Goal: Check status: Check status

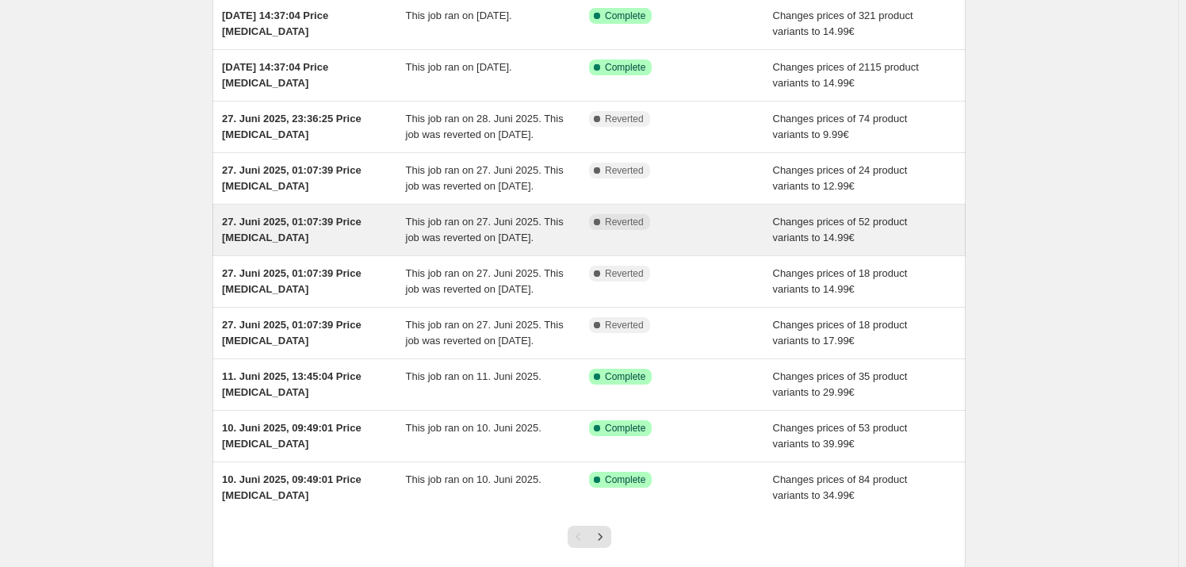
scroll to position [182, 0]
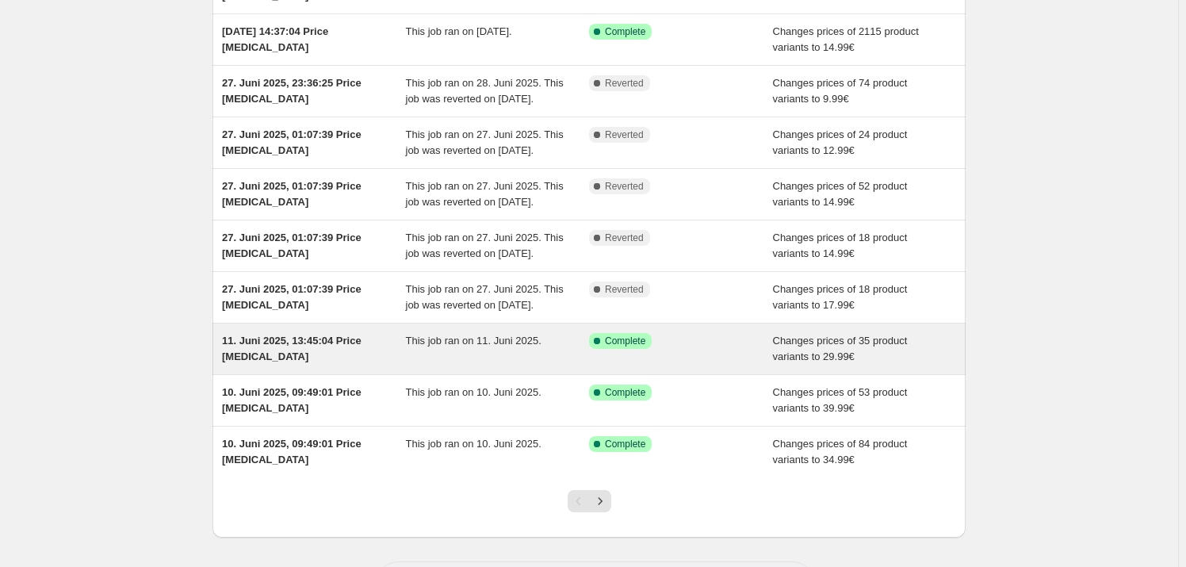
click at [385, 365] on div "11. Juni 2025, 13:45:04 Price [MEDICAL_DATA]" at bounding box center [314, 349] width 184 height 32
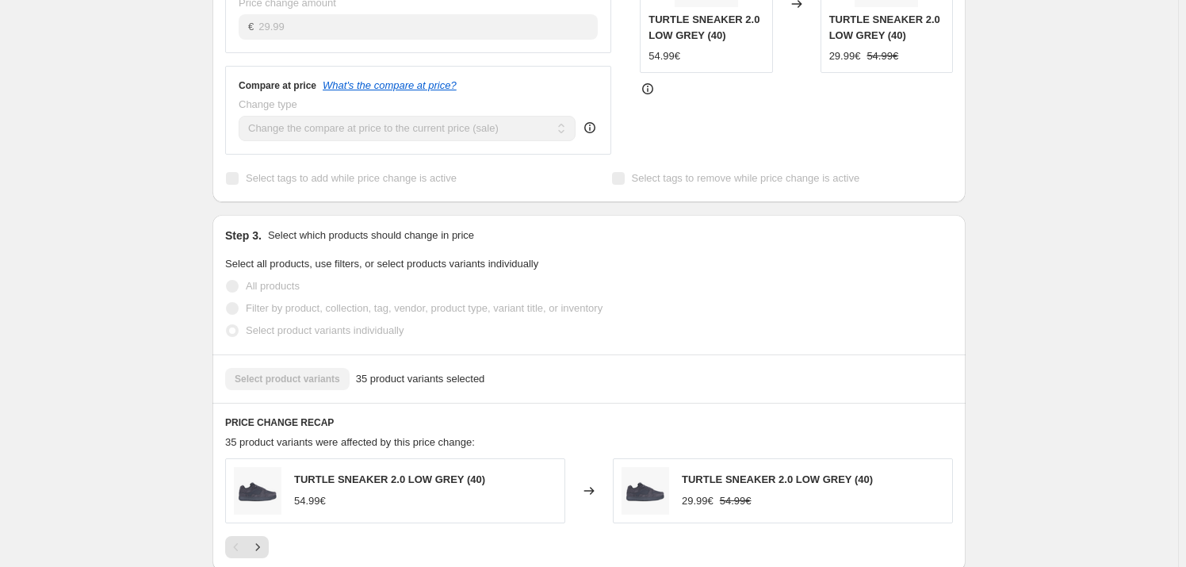
scroll to position [742, 0]
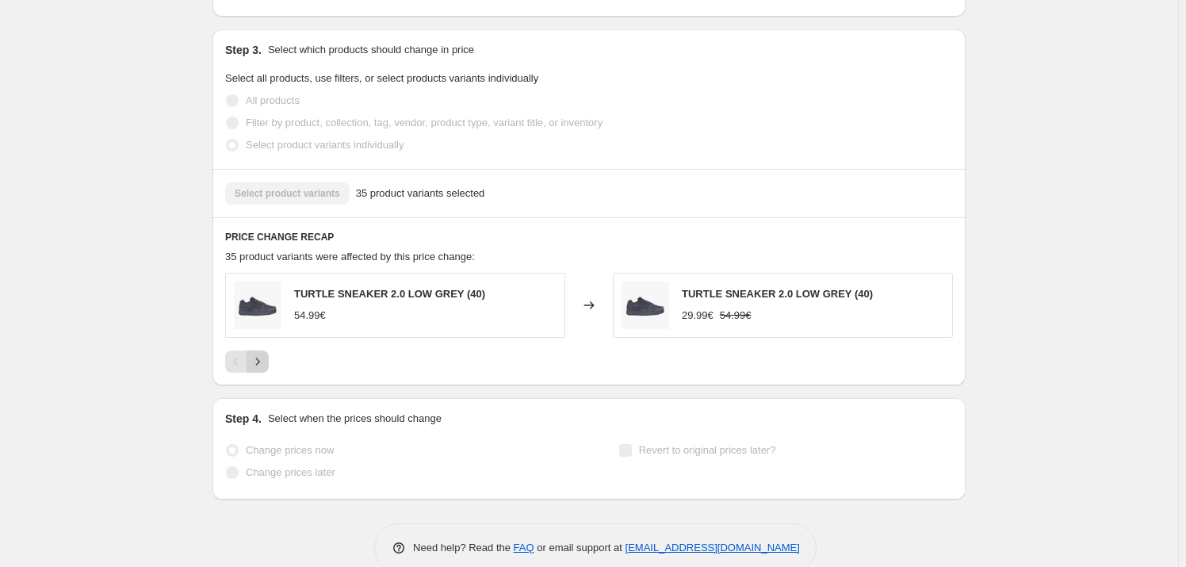
click at [262, 354] on icon "Next" at bounding box center [258, 362] width 16 height 16
click at [266, 354] on icon "Next" at bounding box center [258, 362] width 16 height 16
click at [263, 354] on icon "Next" at bounding box center [258, 362] width 16 height 16
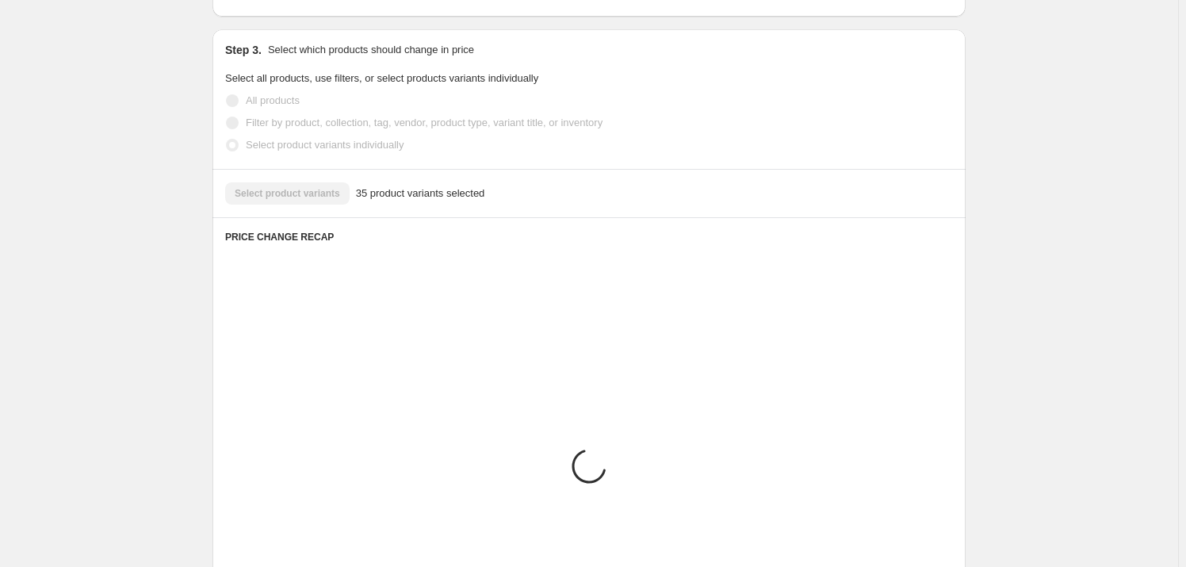
scroll to position [669, 0]
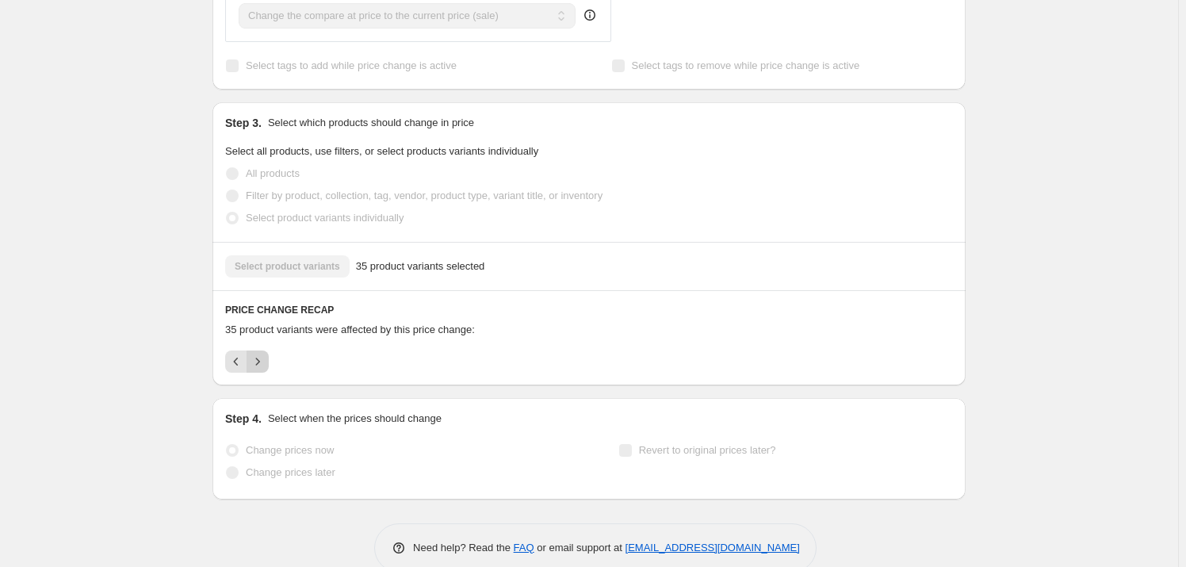
click at [263, 354] on icon "Next" at bounding box center [258, 362] width 16 height 16
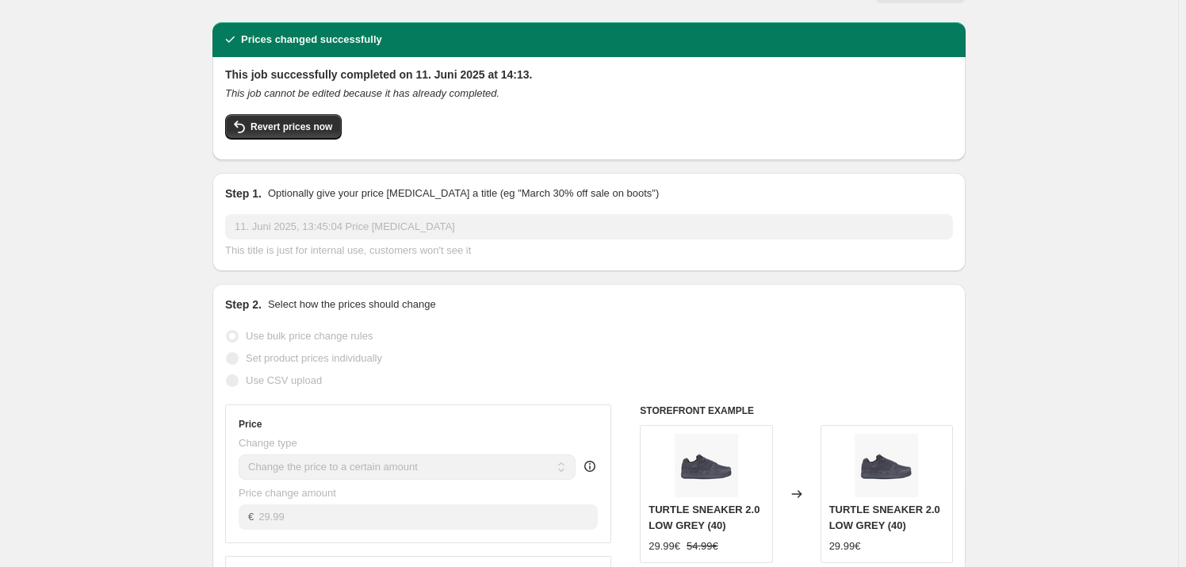
scroll to position [0, 0]
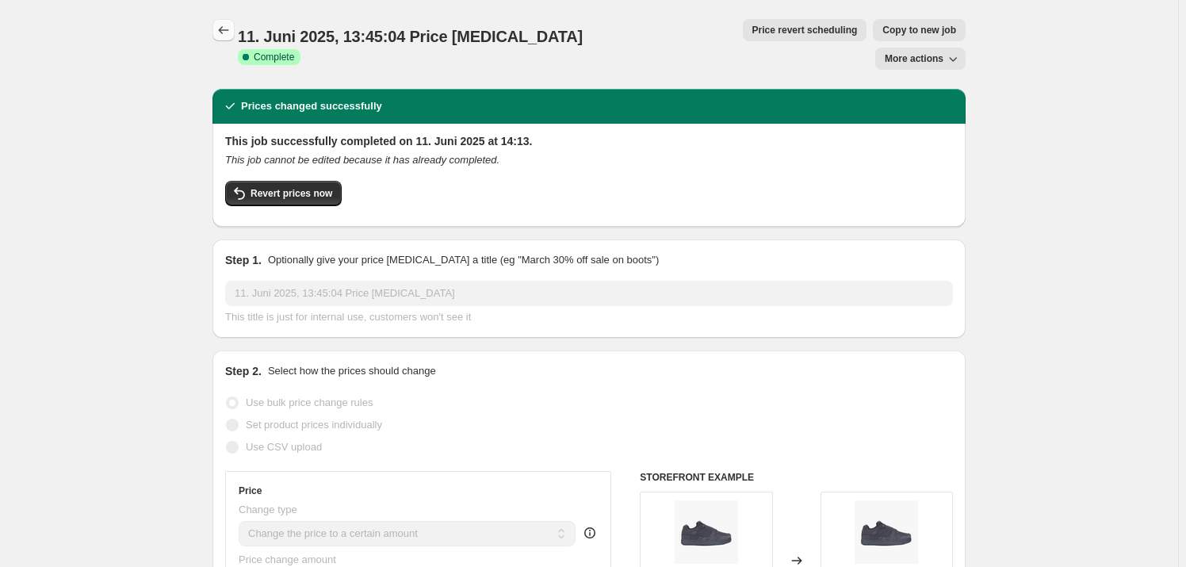
click at [220, 22] on button "Price change jobs" at bounding box center [224, 30] width 22 height 22
